Goal: Transaction & Acquisition: Download file/media

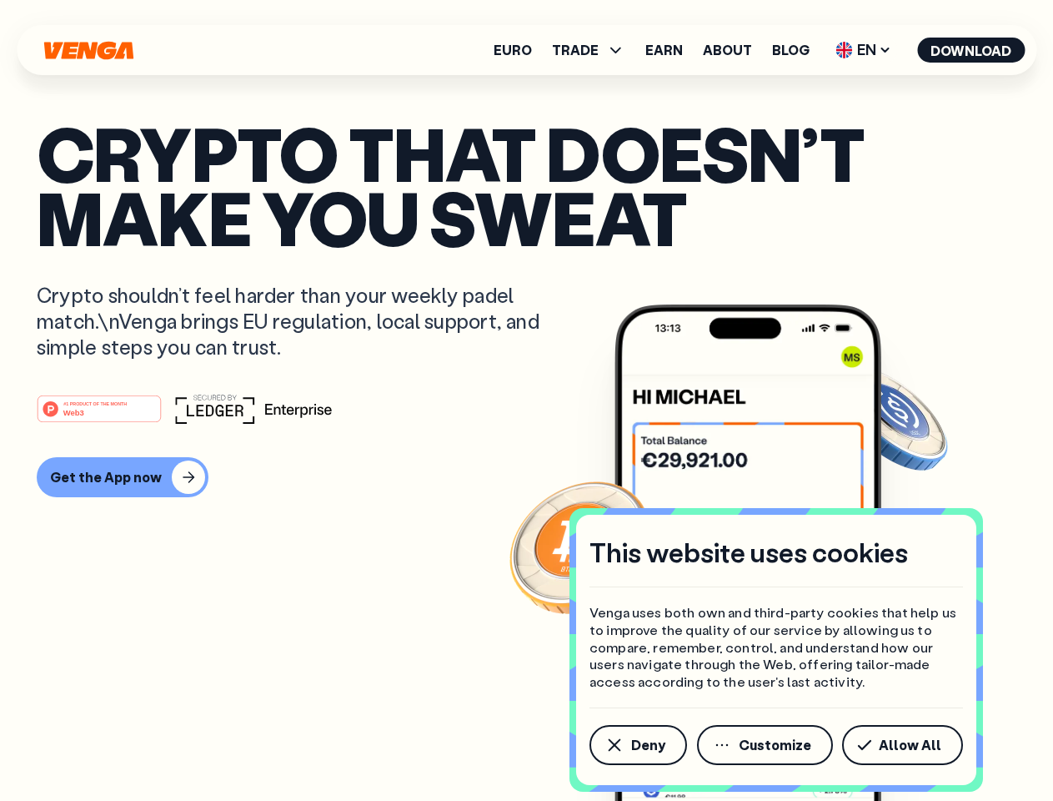
click at [526, 400] on div "#1 PRODUCT OF THE MONTH Web3" at bounding box center [527, 409] width 980 height 30
click at [637, 745] on span "Deny" at bounding box center [648, 744] width 34 height 13
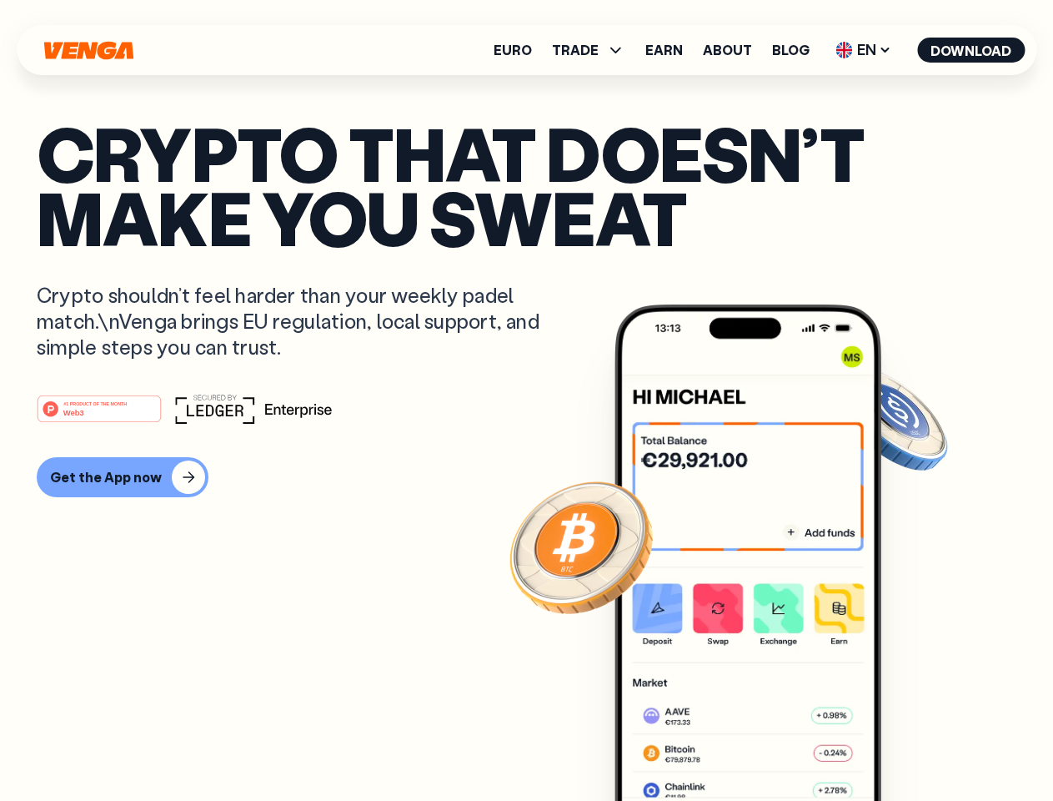
click at [766, 745] on img at bounding box center [748, 583] width 267 height 559
click at [906, 745] on article "Crypto that doesn’t make you sweat Crypto shouldn’t feel harder than your weekl…" at bounding box center [527, 434] width 980 height 626
click at [594, 50] on span "TRADE" at bounding box center [575, 49] width 47 height 13
click at [864, 50] on span "EN" at bounding box center [864, 50] width 68 height 27
click at [972, 50] on button "Download" at bounding box center [971, 50] width 108 height 25
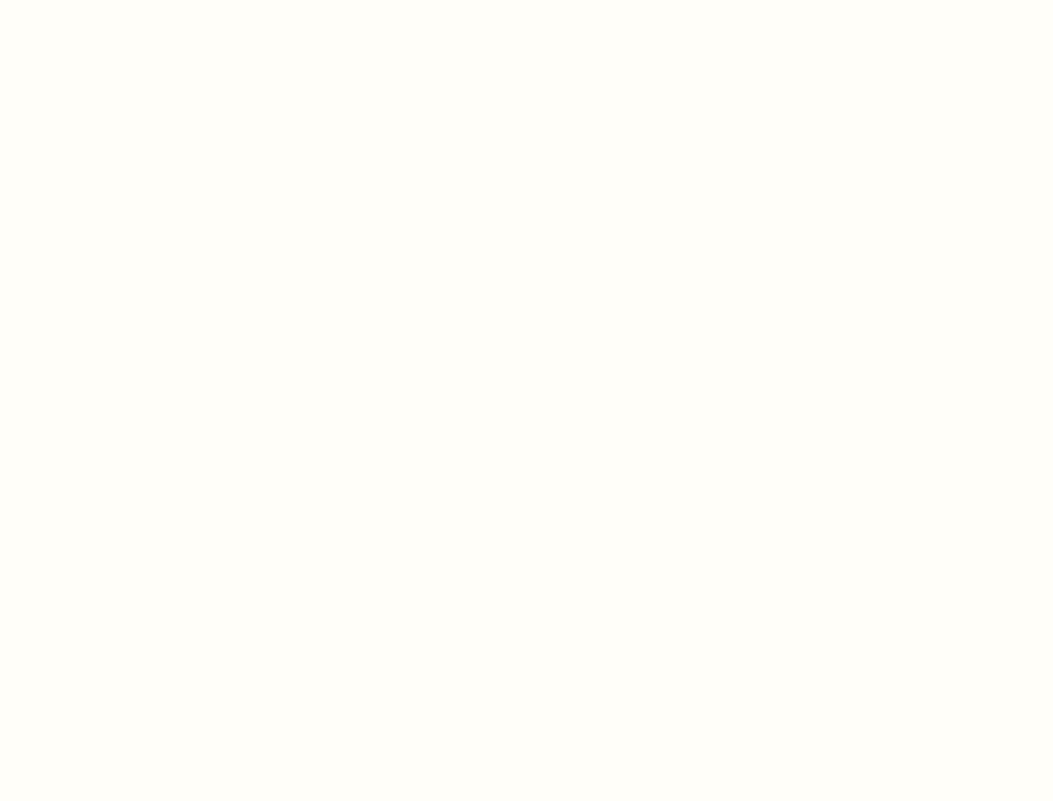
click at [526, 0] on html "This website uses cookies Venga uses both own and third-party cookies that help…" at bounding box center [526, 0] width 1053 height 0
click at [120, 0] on html "This website uses cookies Venga uses both own and third-party cookies that help…" at bounding box center [526, 0] width 1053 height 0
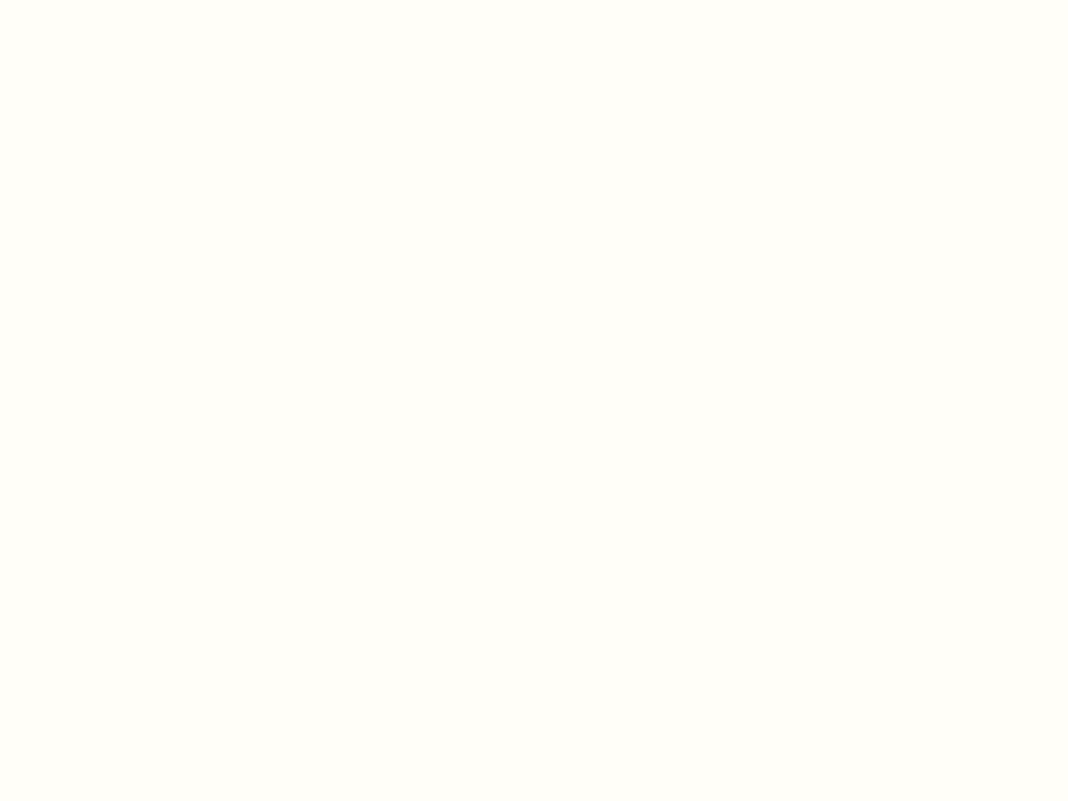
click at [102, 0] on html "This website uses cookies Venga uses both own and third-party cookies that help…" at bounding box center [534, 0] width 1068 height 0
